Goal: Find contact information: Find contact information

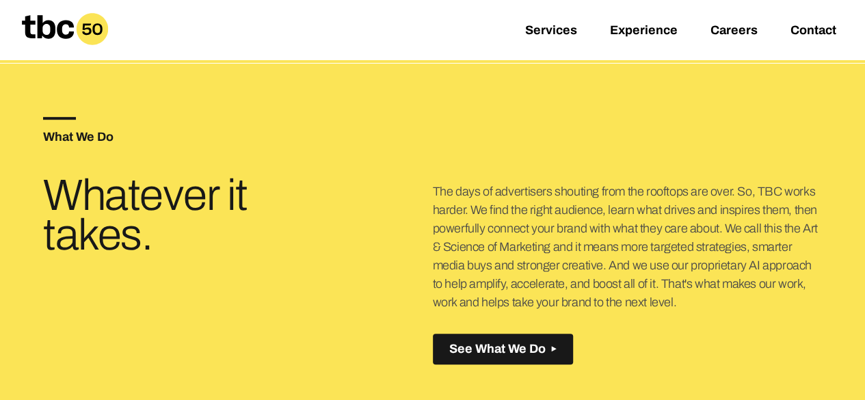
scroll to position [342, 0]
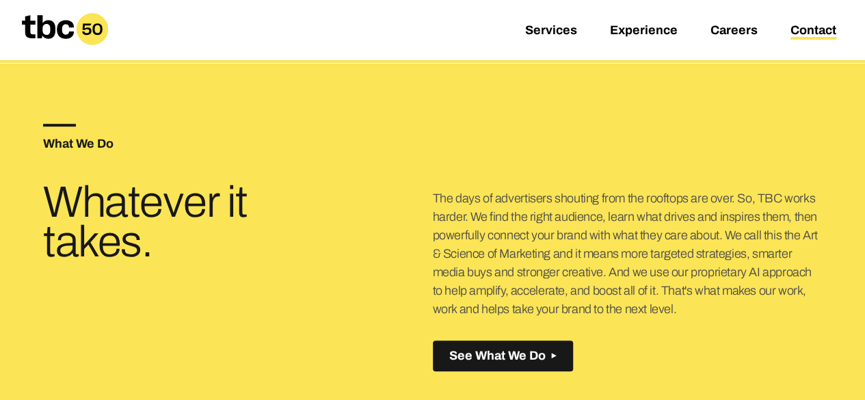
click at [812, 36] on link "Contact" at bounding box center [814, 31] width 46 height 16
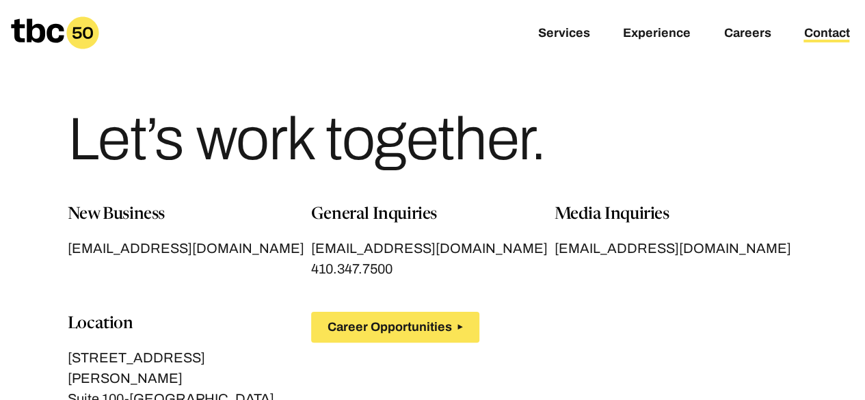
click at [735, 193] on div "Let’s work together." at bounding box center [433, 134] width 730 height 137
drag, startPoint x: 30, startPoint y: 150, endPoint x: 709, endPoint y: 129, distance: 678.9
click at [709, 129] on div "Let’s work together." at bounding box center [432, 101] width 865 height 202
click at [432, 133] on h1 "Let’s work together." at bounding box center [307, 139] width 478 height 60
click at [68, 140] on h1 "Let’s work together." at bounding box center [307, 139] width 478 height 60
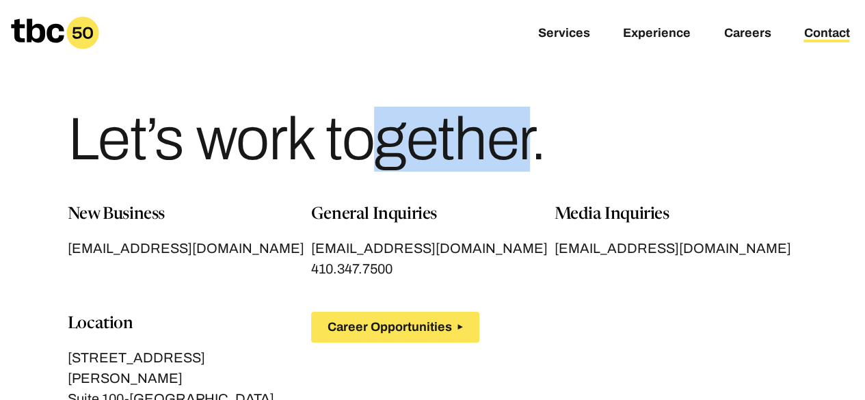
click at [68, 140] on h1 "Let’s work together." at bounding box center [307, 139] width 478 height 60
click at [753, 143] on div "Let’s work together." at bounding box center [433, 134] width 730 height 137
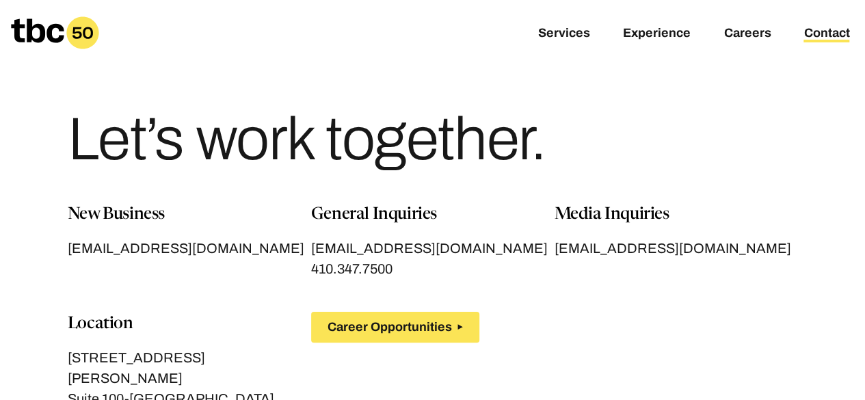
click at [383, 151] on h1 "Let’s work together." at bounding box center [307, 139] width 478 height 60
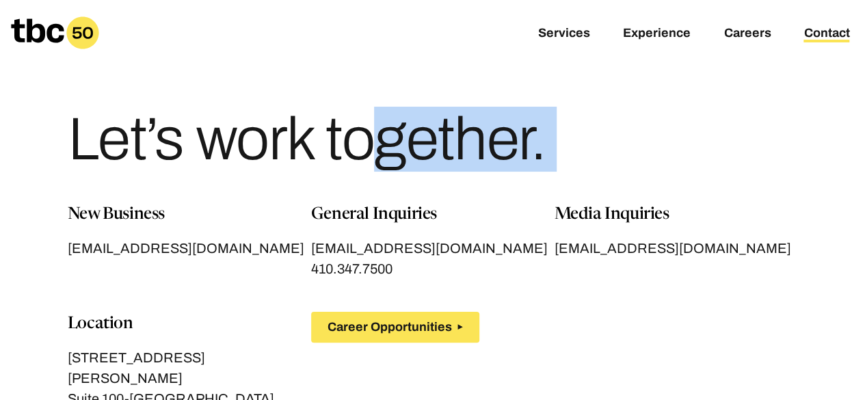
click at [383, 151] on h1 "Let’s work together." at bounding box center [307, 139] width 478 height 60
click at [617, 171] on div "Let’s work together." at bounding box center [433, 134] width 730 height 137
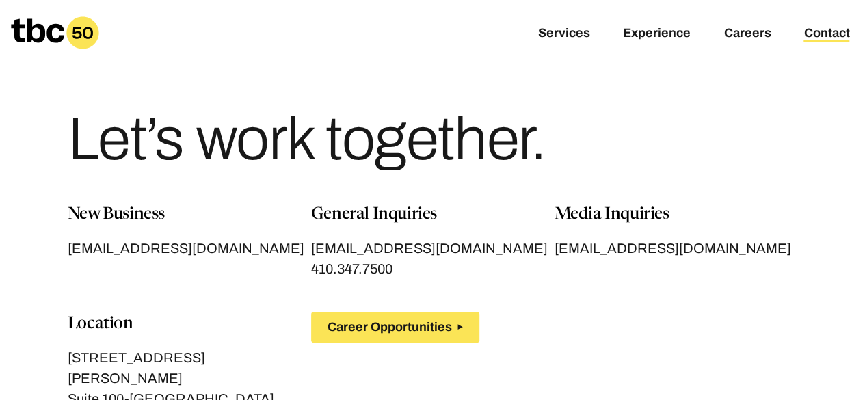
click at [296, 158] on h1 "Let’s work together." at bounding box center [307, 139] width 478 height 60
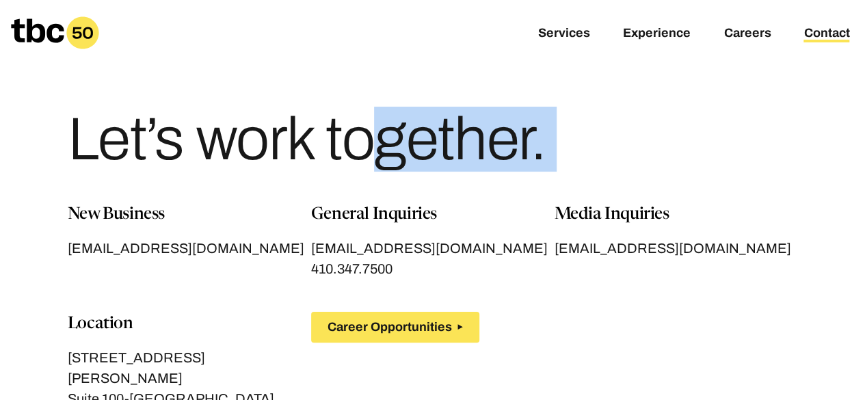
click at [296, 158] on h1 "Let’s work together." at bounding box center [307, 139] width 478 height 60
click at [754, 151] on div "Let’s work together." at bounding box center [433, 134] width 730 height 137
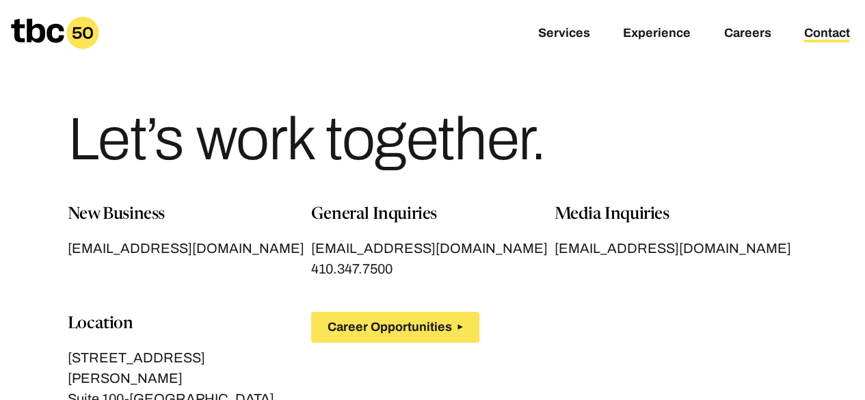
click at [0, 151] on div "Let’s work together." at bounding box center [432, 101] width 865 height 202
